Goal: Information Seeking & Learning: Learn about a topic

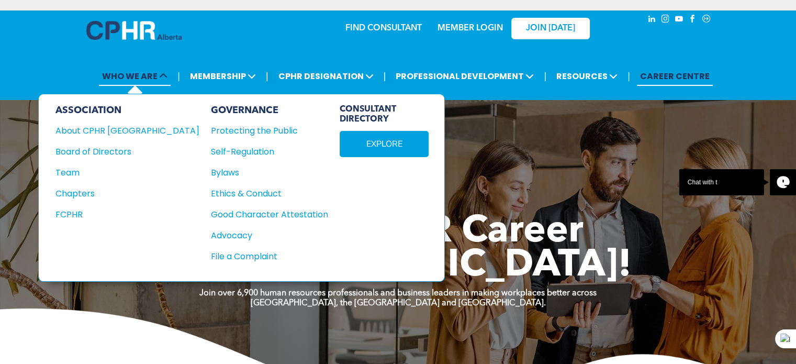
click at [158, 74] on span "WHO WE ARE" at bounding box center [135, 75] width 72 height 19
click at [131, 133] on div "About CPHR [GEOGRAPHIC_DATA]" at bounding box center [120, 130] width 130 height 13
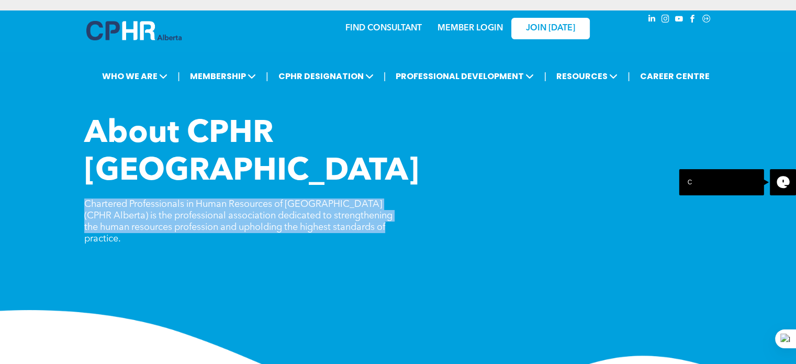
drag, startPoint x: 83, startPoint y: 168, endPoint x: 384, endPoint y: 191, distance: 302.4
click at [384, 191] on div "About CPHR Alberta Chartered Professionals in Human Resources of Alberta (CPHR …" at bounding box center [398, 262] width 796 height 294
copy span "Chartered Professionals in Human Resources of Alberta (CPHR Alberta) is the pro…"
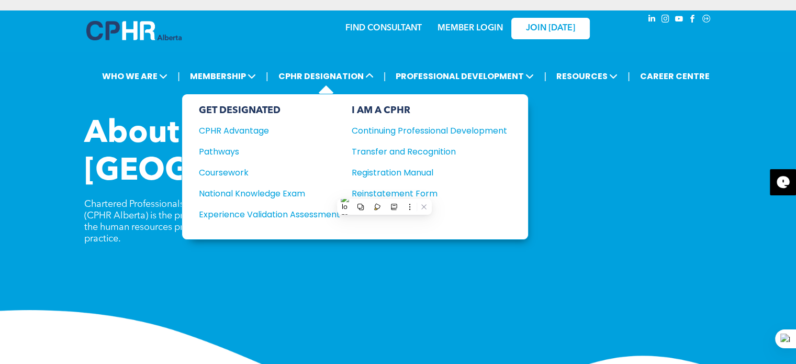
click at [404, 113] on div "I AM A CPHR" at bounding box center [429, 111] width 155 height 12
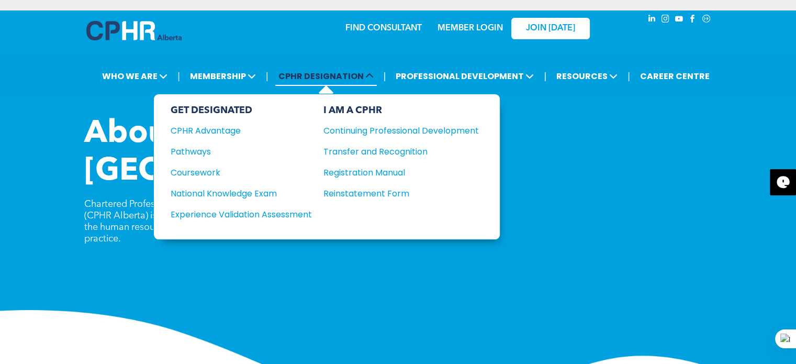
click at [308, 73] on span "CPHR DESIGNATION" at bounding box center [326, 75] width 102 height 19
click at [230, 129] on div "CPHR Advantage" at bounding box center [234, 130] width 127 height 13
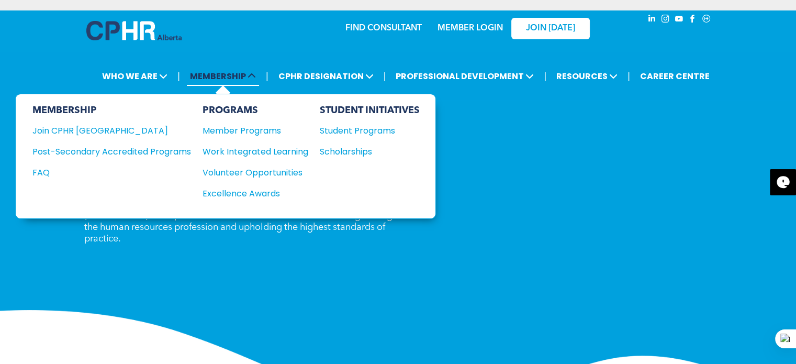
click at [237, 78] on span "MEMBERSHIP" at bounding box center [223, 75] width 72 height 19
click at [344, 129] on div "Student Programs" at bounding box center [365, 130] width 90 height 13
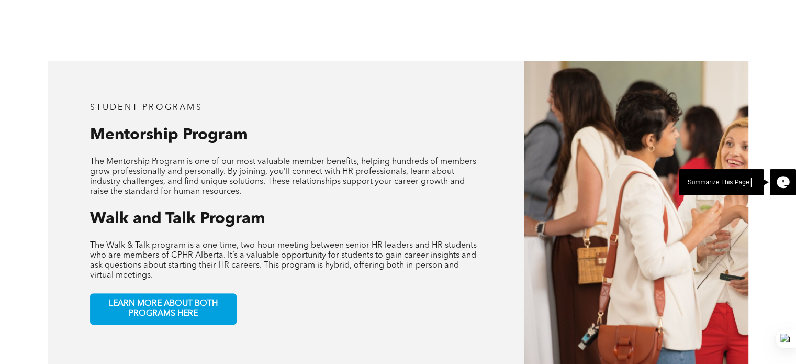
scroll to position [549, 0]
